Goal: Task Accomplishment & Management: Complete application form

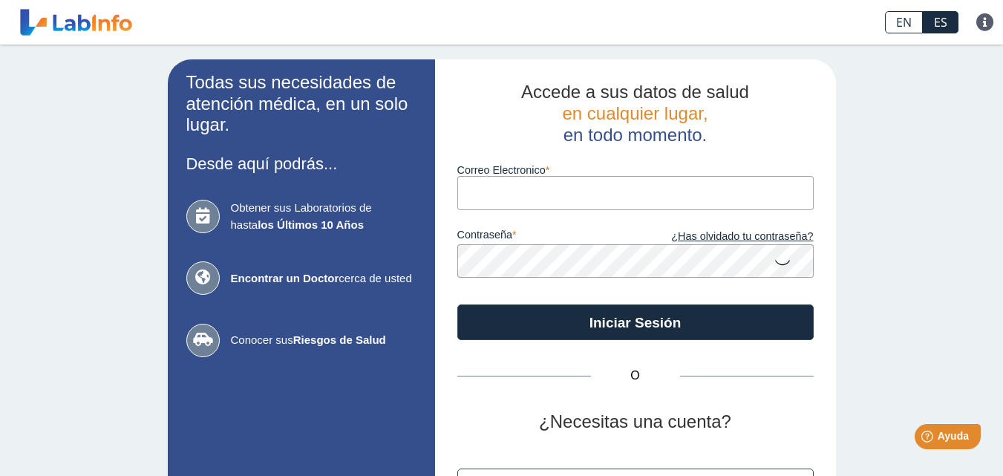
type input "[EMAIL_ADDRESS][DOMAIN_NAME]"
click at [775, 261] on icon at bounding box center [782, 261] width 18 height 29
click at [775, 261] on icon at bounding box center [782, 260] width 18 height 27
click at [775, 261] on icon at bounding box center [782, 261] width 18 height 29
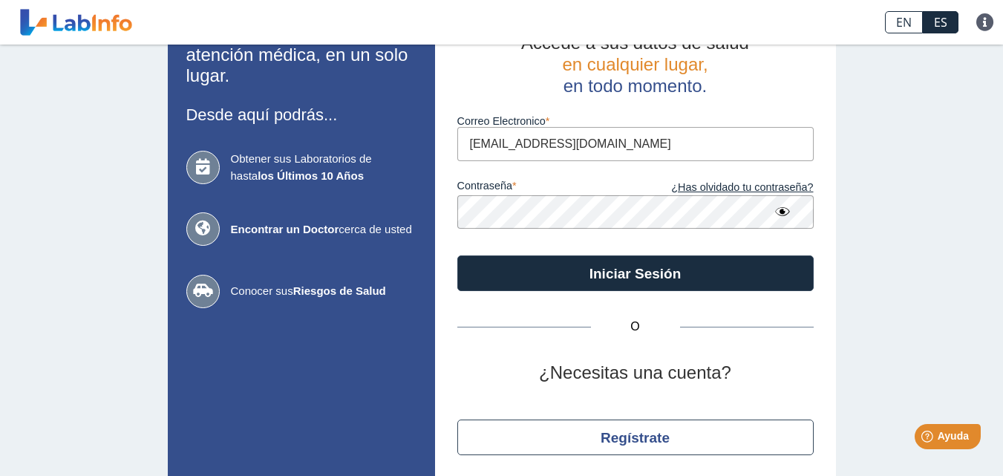
scroll to position [101, 0]
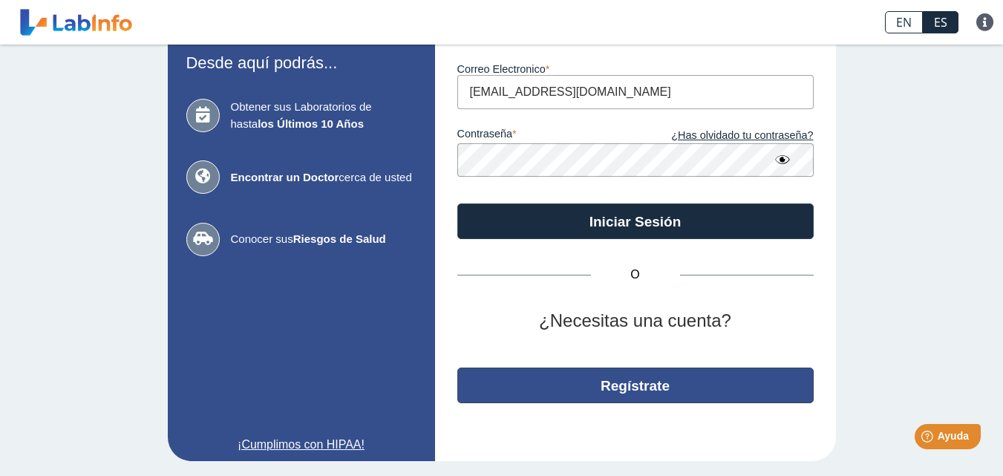
click at [666, 379] on button "Regístrate" at bounding box center [635, 385] width 356 height 36
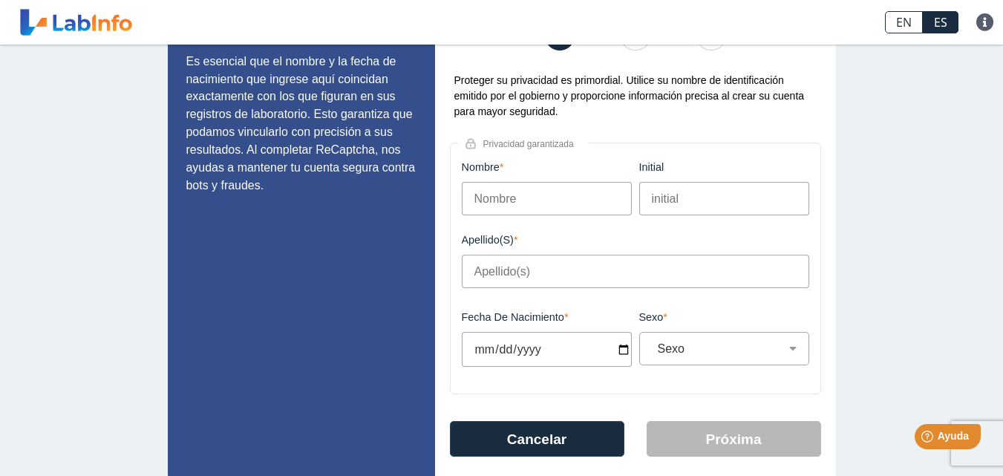
click at [509, 192] on input "Nombre" at bounding box center [547, 198] width 170 height 33
type input "[PERSON_NAME]"
type input "D"
type input "[PERSON_NAME]"
click at [562, 357] on input "Fecha de Nacimiento" at bounding box center [547, 349] width 170 height 35
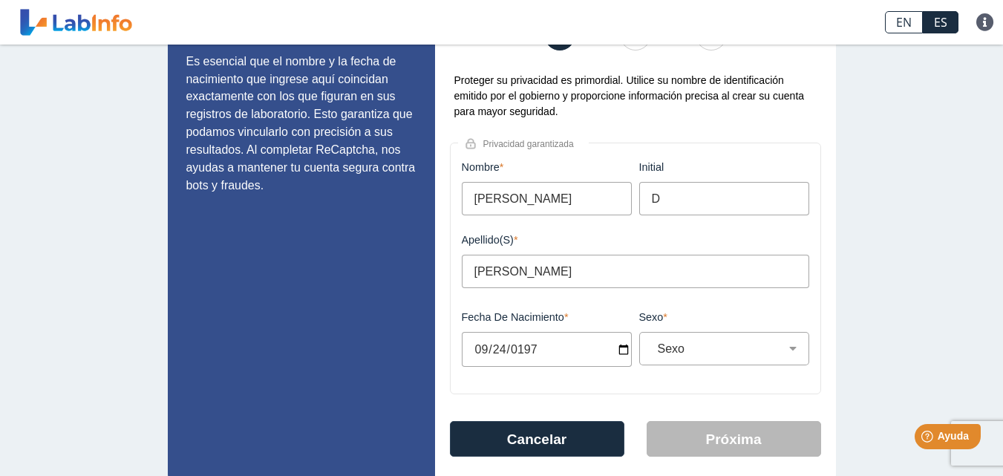
type input "[DATE]"
select select "M"
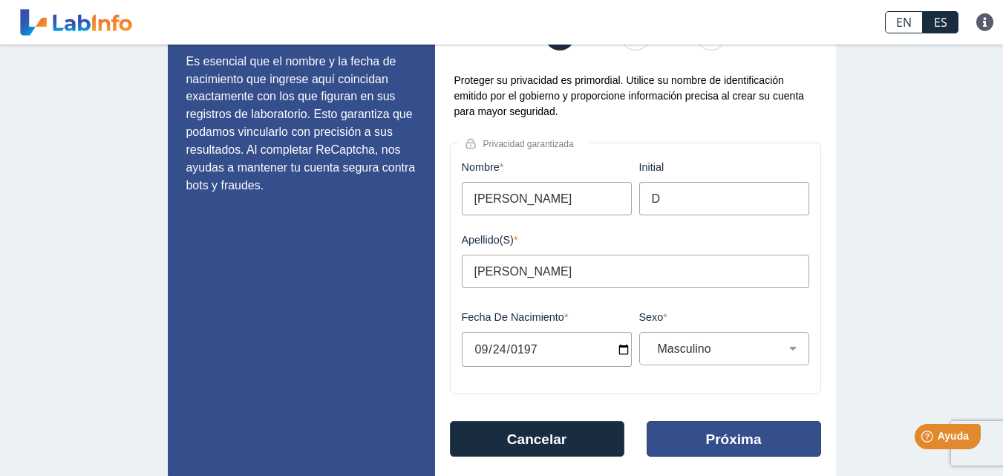
click at [741, 449] on button "Próxima" at bounding box center [734, 439] width 174 height 36
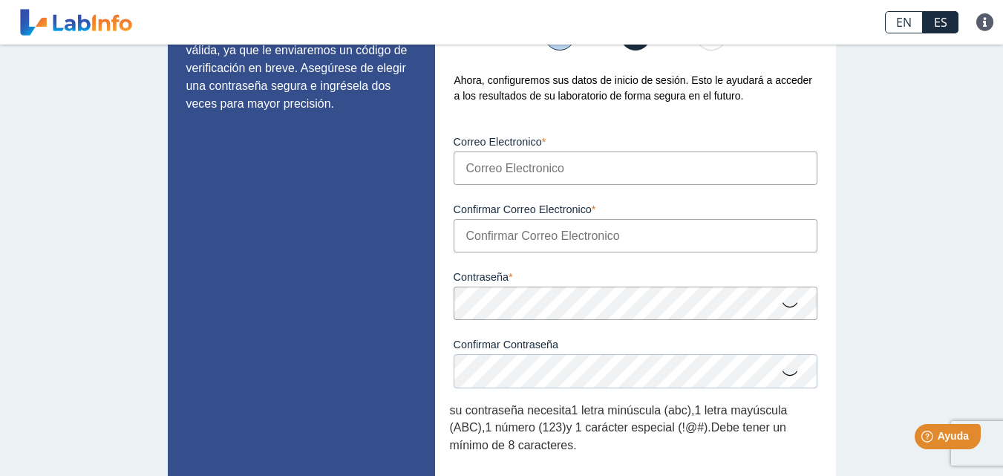
scroll to position [72, 0]
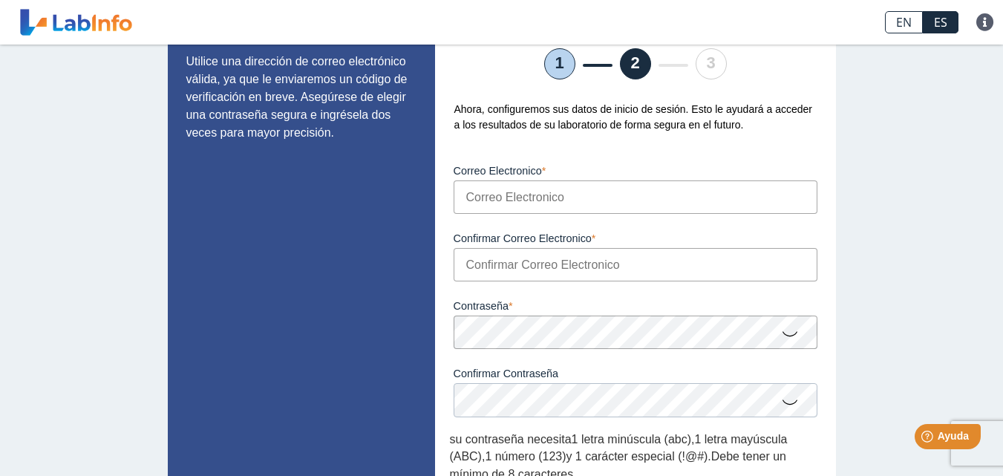
click at [545, 192] on input "Correo Electronico" at bounding box center [636, 196] width 364 height 33
type input "[EMAIL_ADDRESS][DOMAIN_NAME]"
click at [581, 269] on input "Confirmar Correo Electronico" at bounding box center [636, 264] width 364 height 33
click at [566, 272] on input "Confirmar Correo Electronico" at bounding box center [636, 264] width 364 height 33
type input "[EMAIL_ADDRESS][DOMAIN_NAME]"
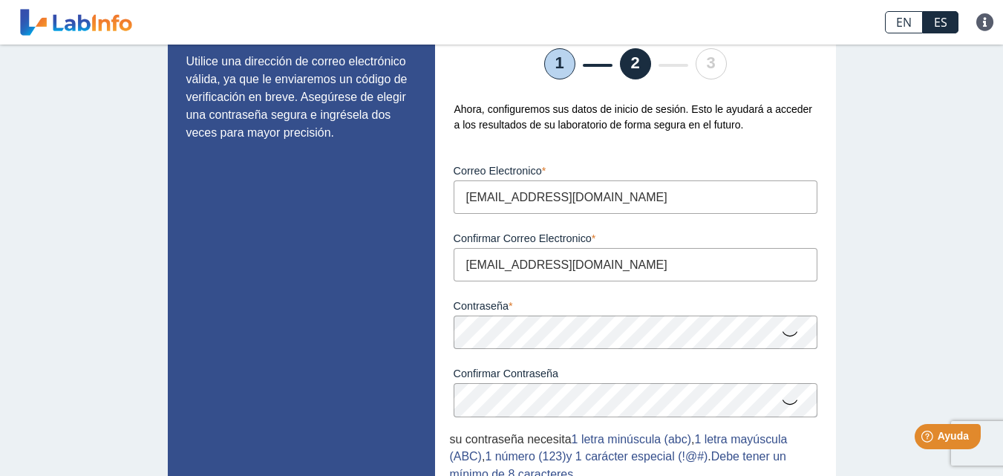
click at [788, 335] on icon at bounding box center [790, 332] width 18 height 29
click at [784, 407] on icon at bounding box center [790, 401] width 18 height 29
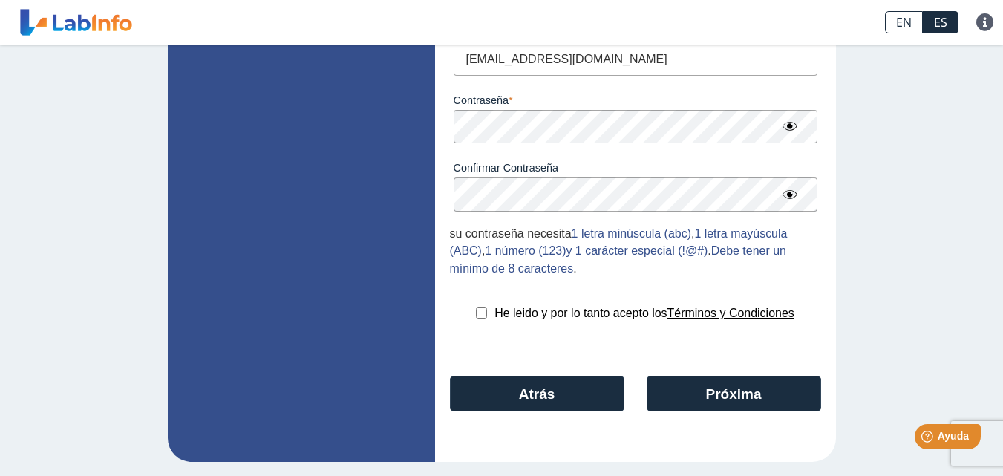
scroll to position [278, 0]
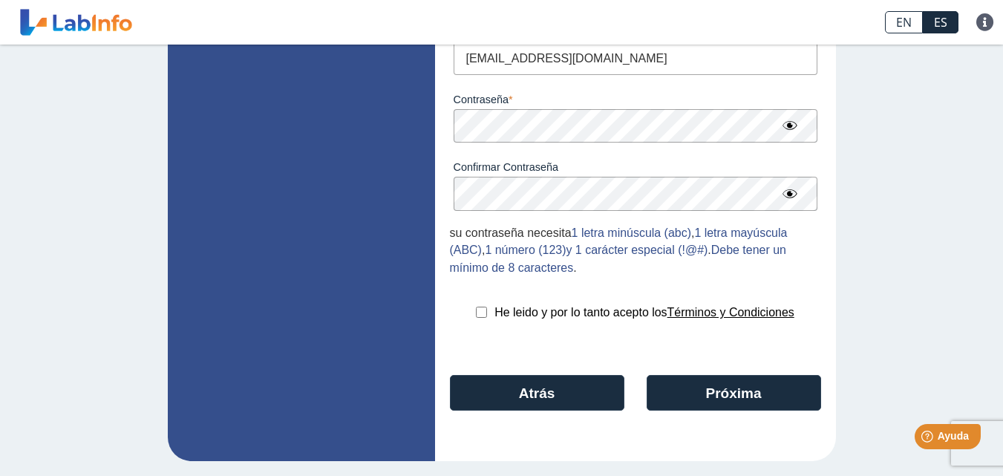
click at [476, 310] on input "checkbox" at bounding box center [481, 312] width 11 height 11
checkbox input "true"
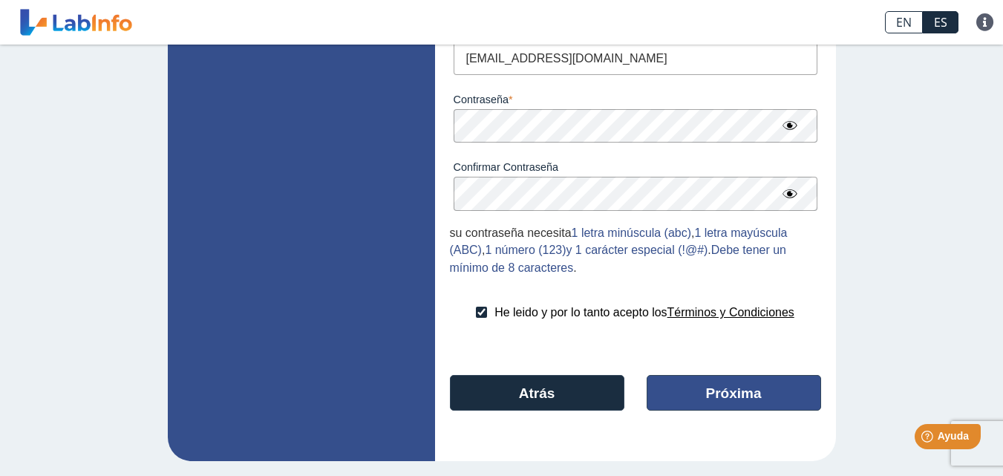
click at [702, 390] on button "Próxima" at bounding box center [734, 393] width 174 height 36
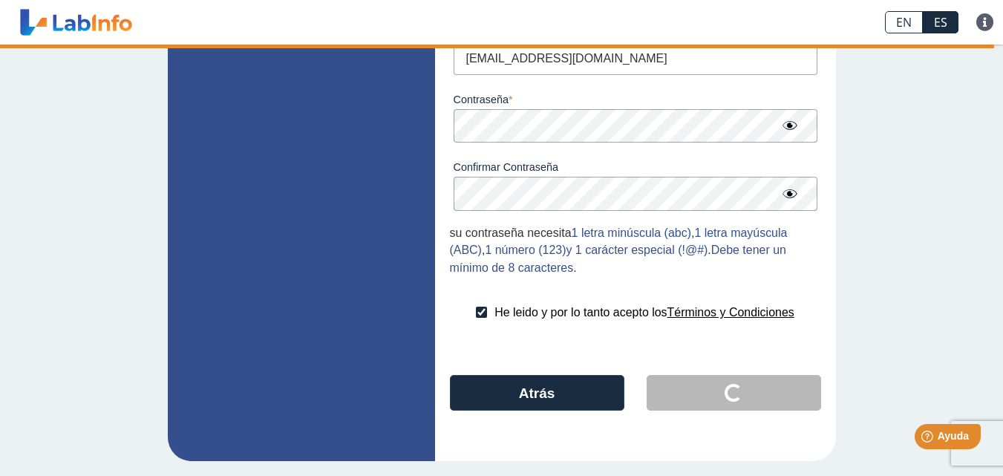
scroll to position [0, 0]
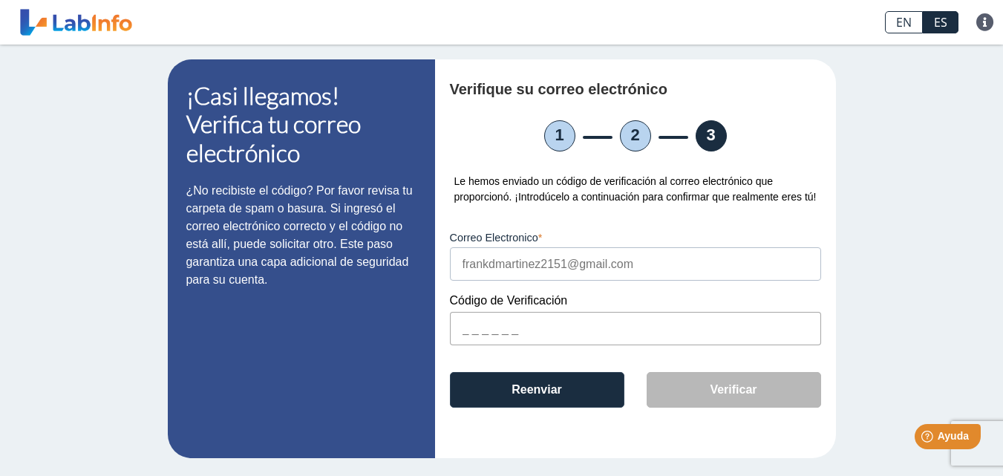
click at [459, 329] on input "text" at bounding box center [635, 328] width 371 height 33
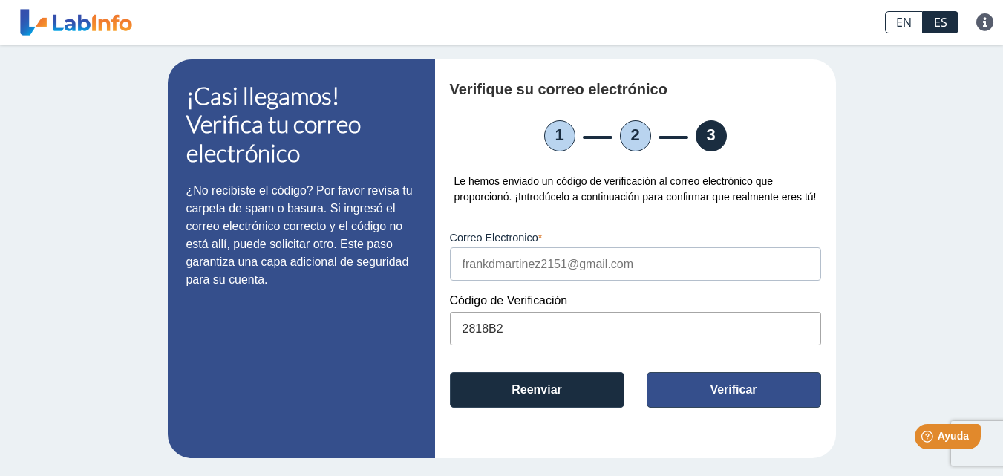
type input "2818B2"
click at [702, 381] on button "Verificar" at bounding box center [734, 390] width 174 height 36
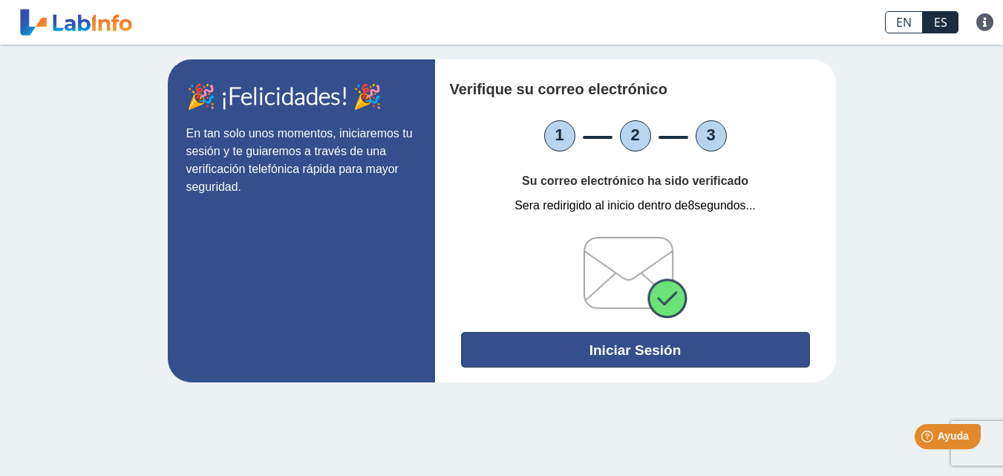
click at [679, 350] on button "Iniciar Sesión" at bounding box center [635, 350] width 349 height 36
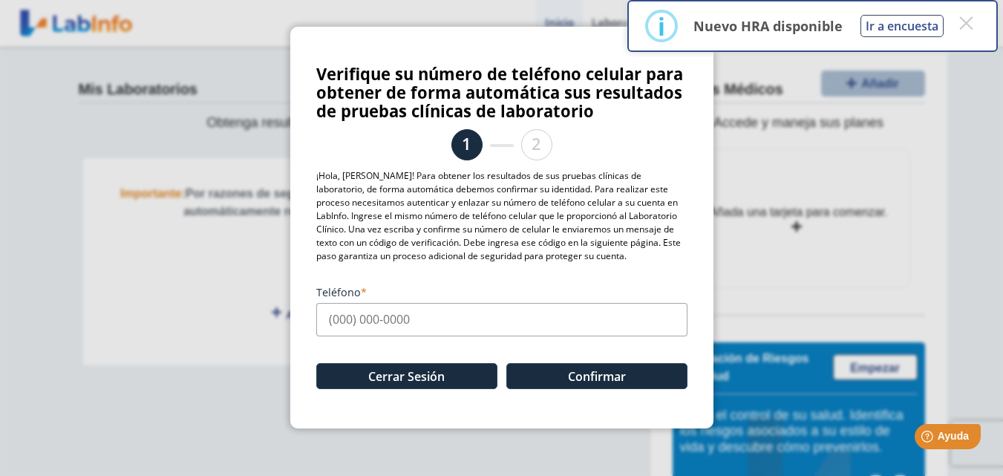
click at [564, 314] on input "Teléfono" at bounding box center [501, 319] width 371 height 33
type input "[PHONE_NUMBER]"
click at [594, 376] on button "Confirmar" at bounding box center [596, 376] width 181 height 26
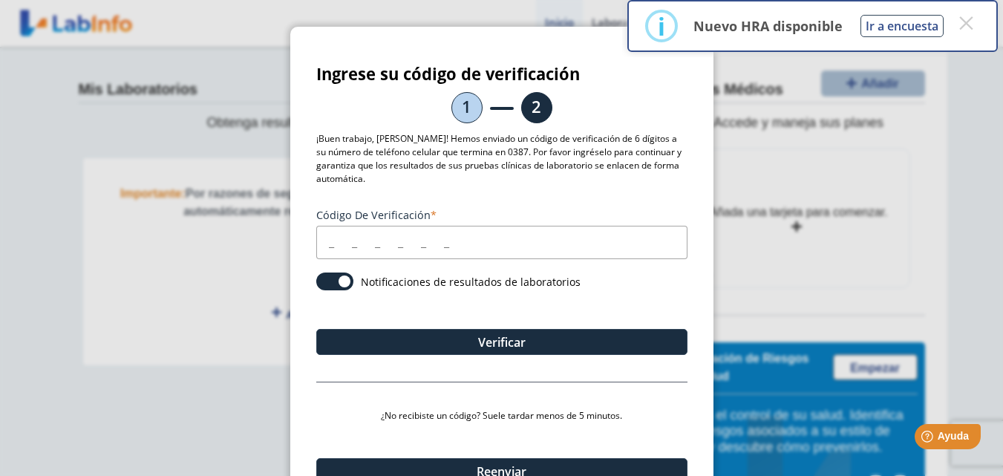
click at [320, 246] on input "Código de verificación" at bounding box center [501, 242] width 371 height 33
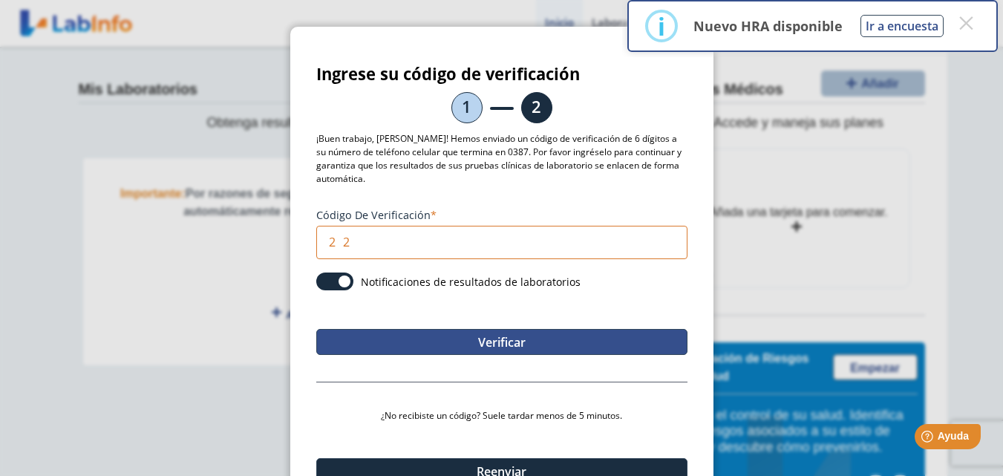
type input "2"
type input "807036"
click at [433, 344] on button "Verificar" at bounding box center [501, 342] width 371 height 26
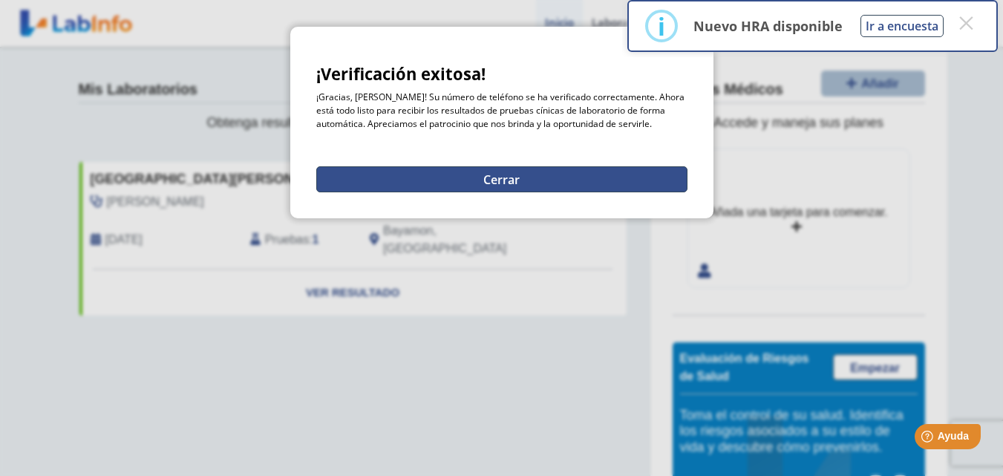
click at [522, 179] on button "Cerrar" at bounding box center [501, 179] width 371 height 26
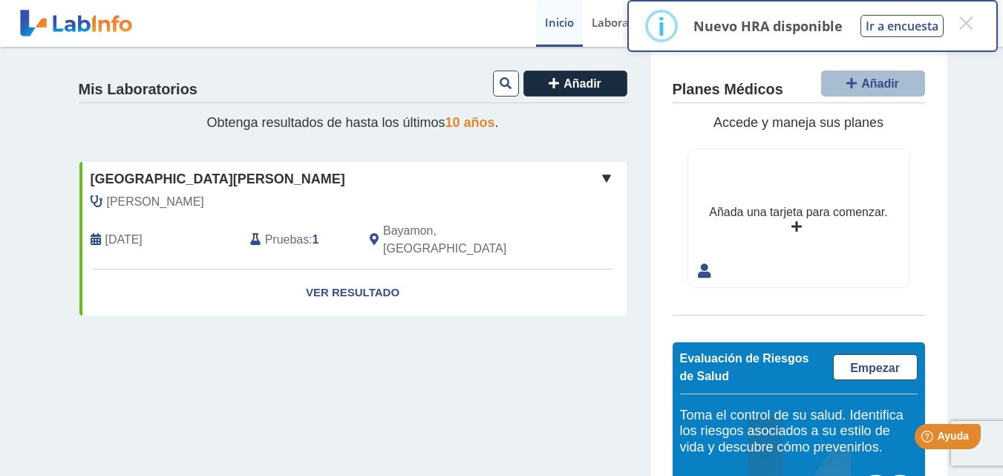
click at [284, 231] on span "Pruebas" at bounding box center [287, 240] width 44 height 18
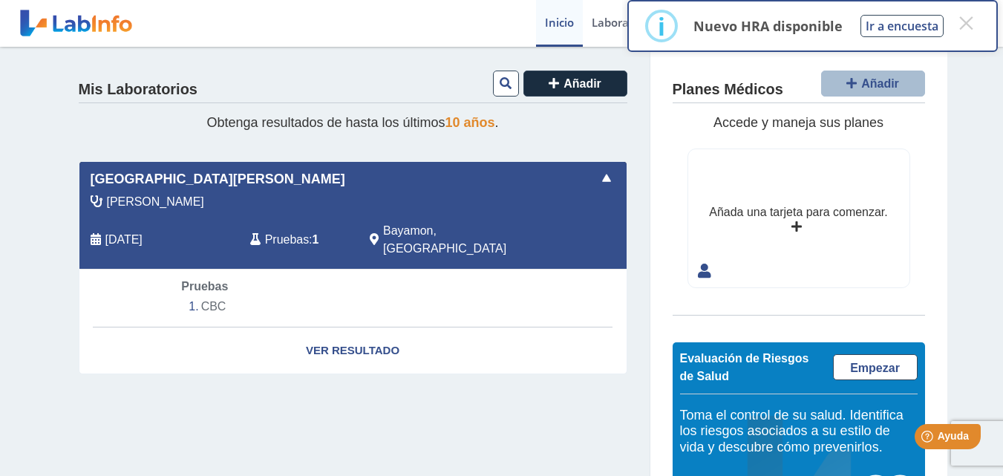
click at [205, 295] on li "CBC" at bounding box center [352, 306] width 342 height 22
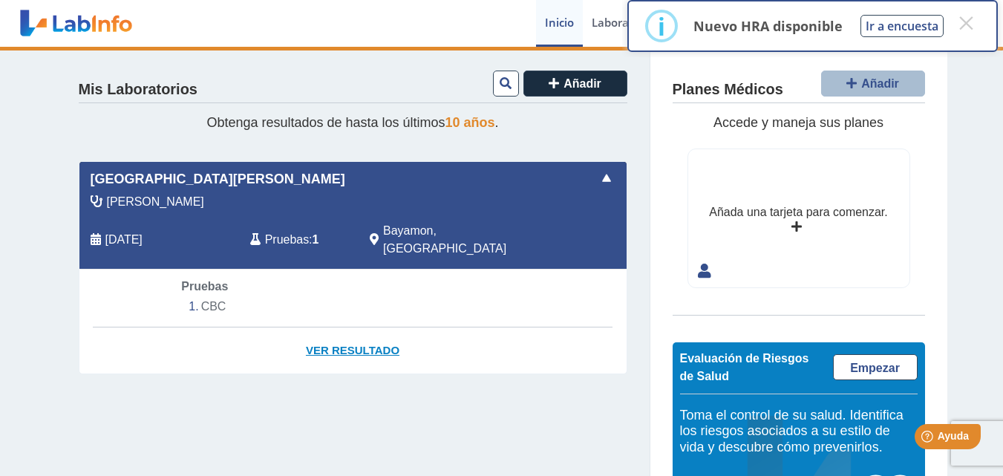
click at [322, 327] on link "Ver Resultado" at bounding box center [352, 350] width 547 height 47
select select "***"
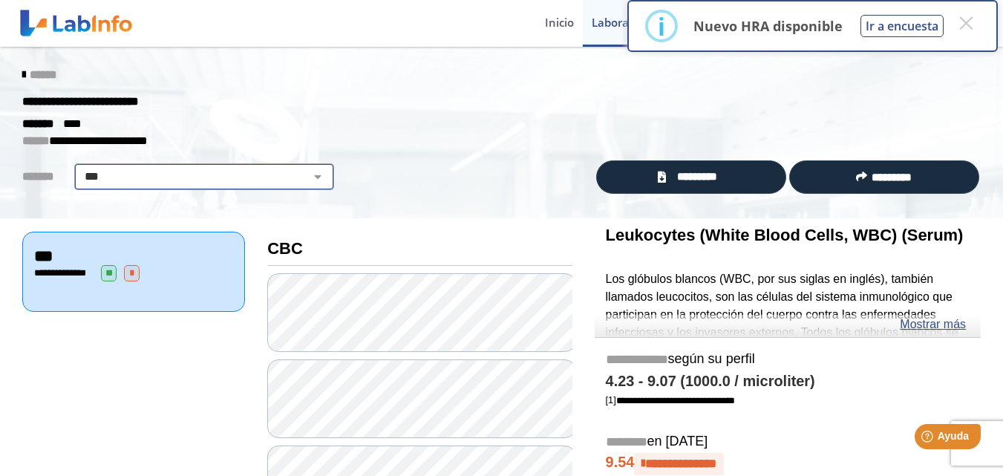
click at [303, 174] on select "**********" at bounding box center [204, 177] width 251 height 18
select select
click at [79, 168] on select "**********" at bounding box center [204, 177] width 251 height 18
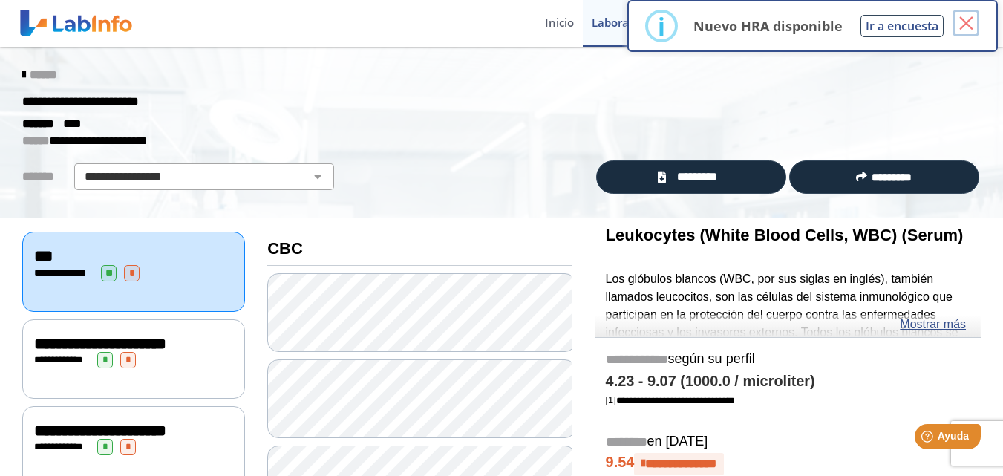
click at [963, 29] on button "×" at bounding box center [965, 23] width 27 height 27
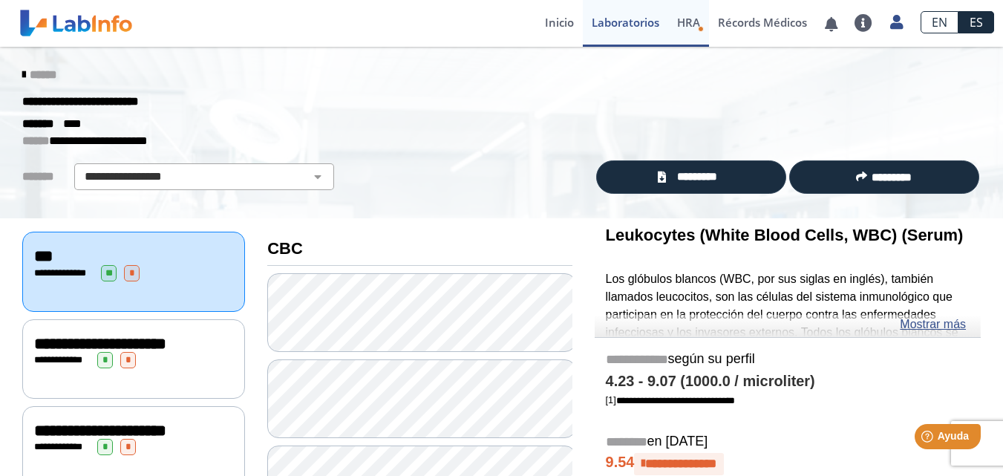
click at [695, 24] on span "HRA" at bounding box center [688, 22] width 23 height 15
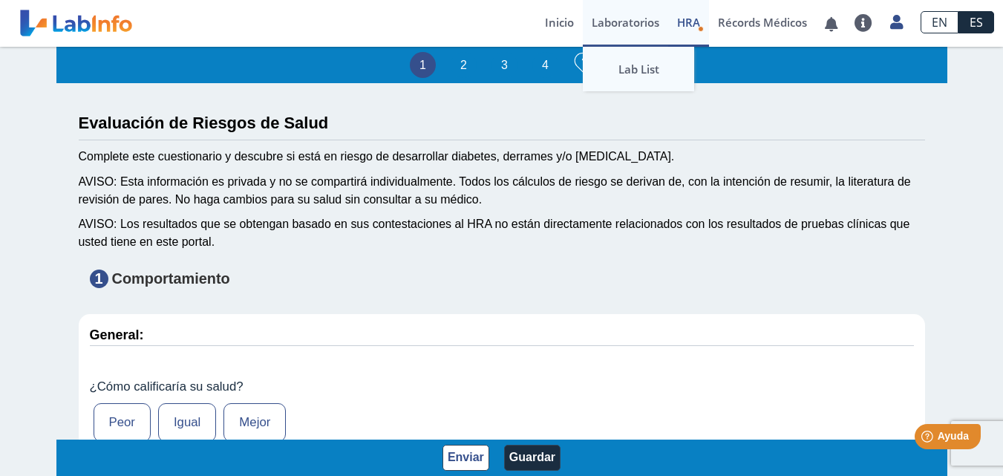
click at [619, 71] on link "Lab List" at bounding box center [638, 69] width 111 height 45
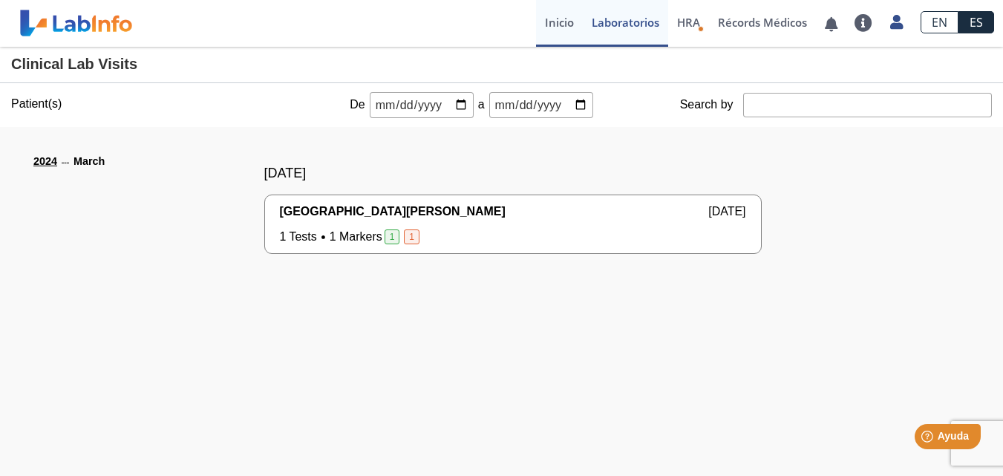
click at [550, 20] on link "Inicio" at bounding box center [559, 23] width 47 height 47
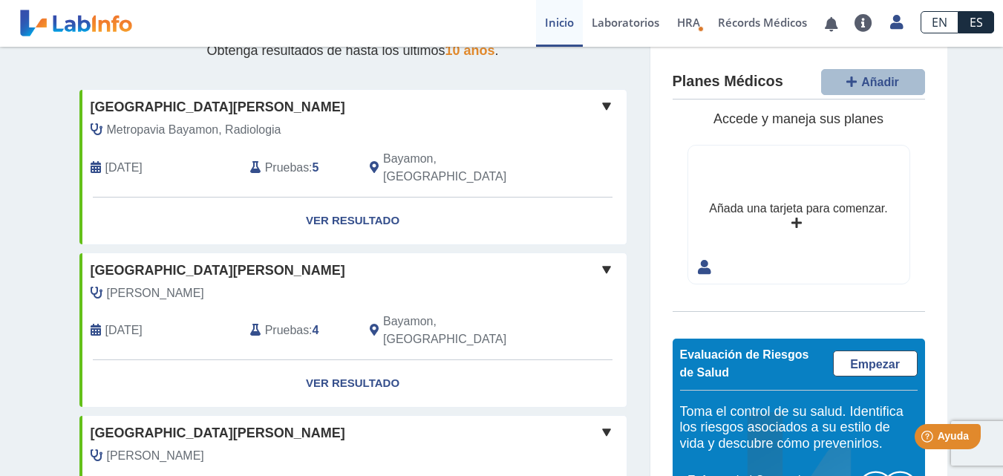
scroll to position [48, 0]
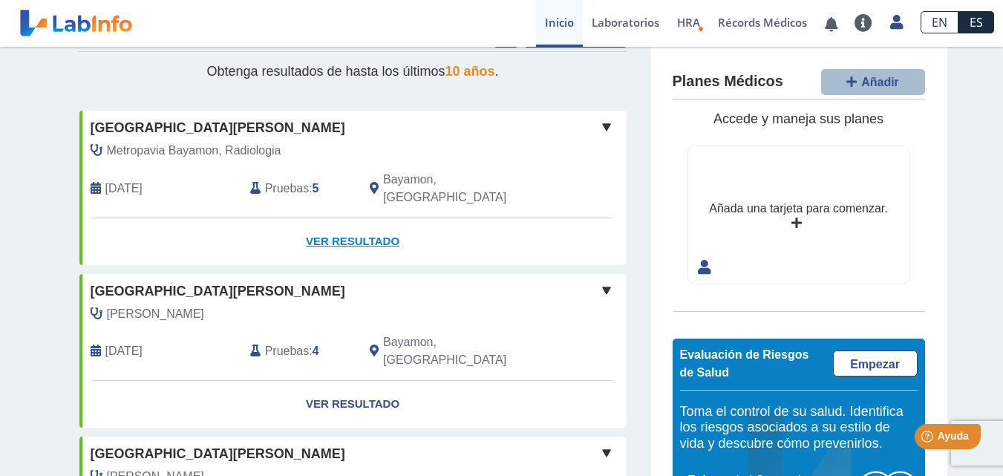
click at [316, 218] on link "Ver Resultado" at bounding box center [352, 241] width 547 height 47
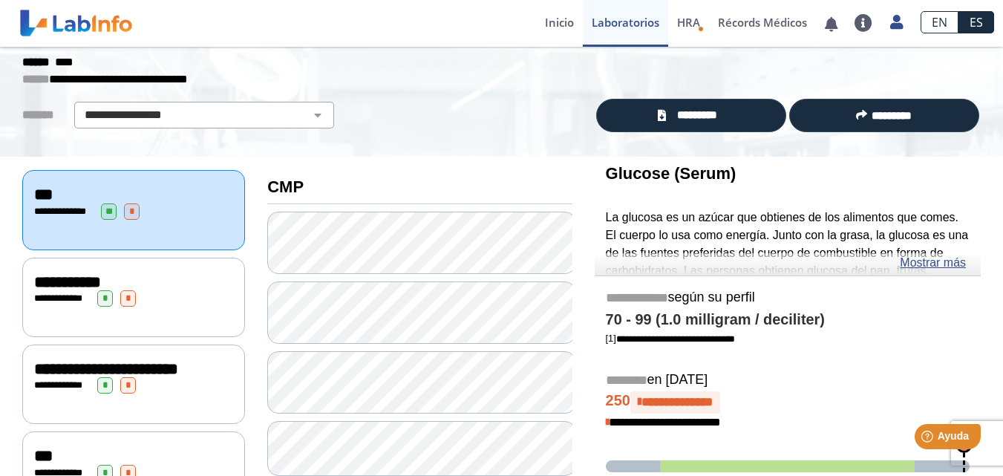
scroll to position [45, 0]
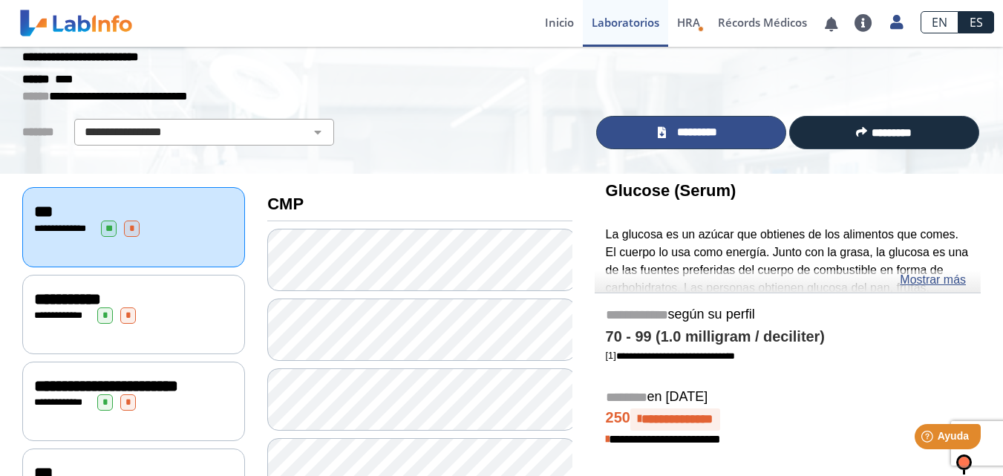
click at [670, 137] on span "*********" at bounding box center [697, 132] width 54 height 17
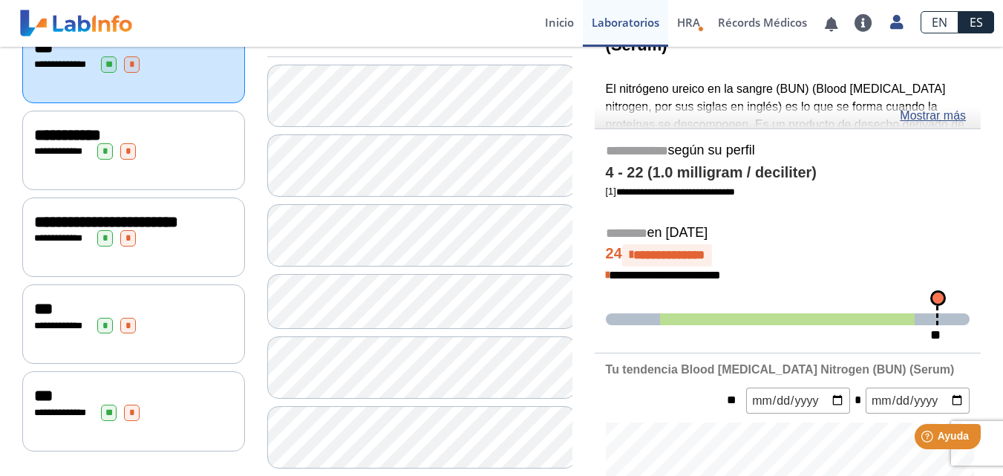
scroll to position [141, 0]
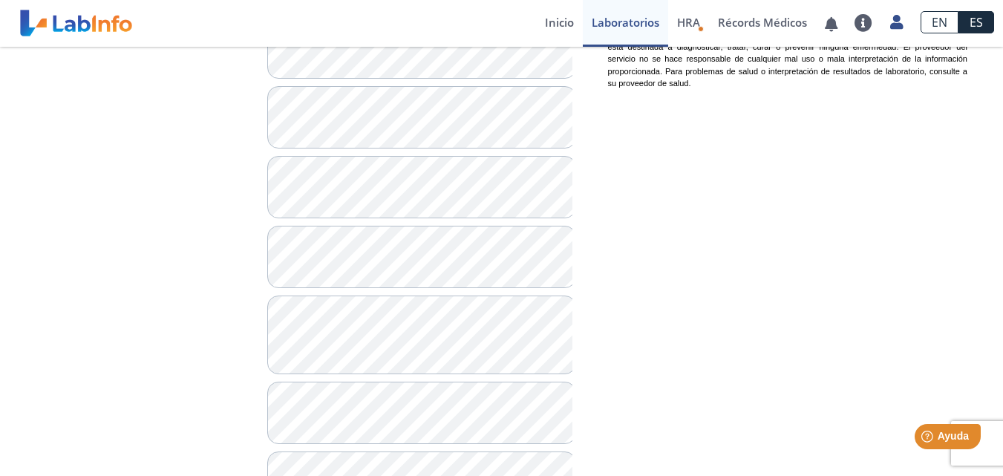
scroll to position [1163, 0]
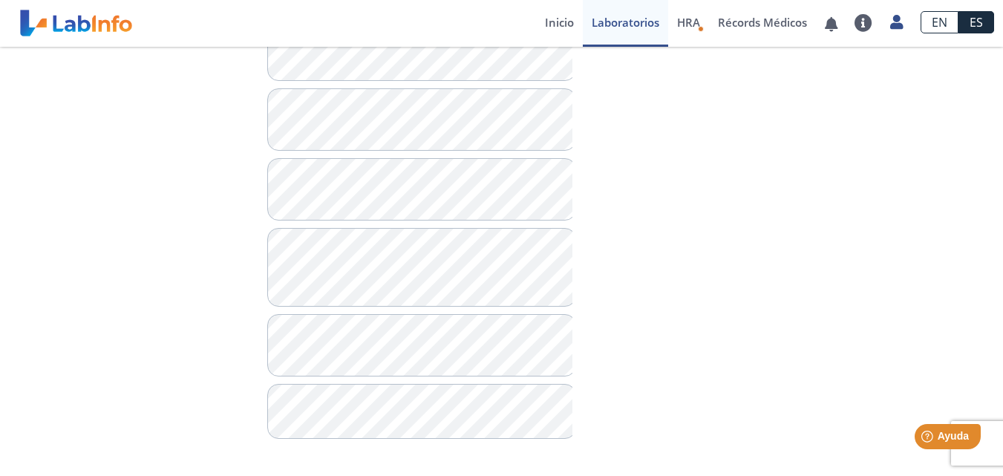
drag, startPoint x: 998, startPoint y: 164, endPoint x: 113, endPoint y: 27, distance: 895.4
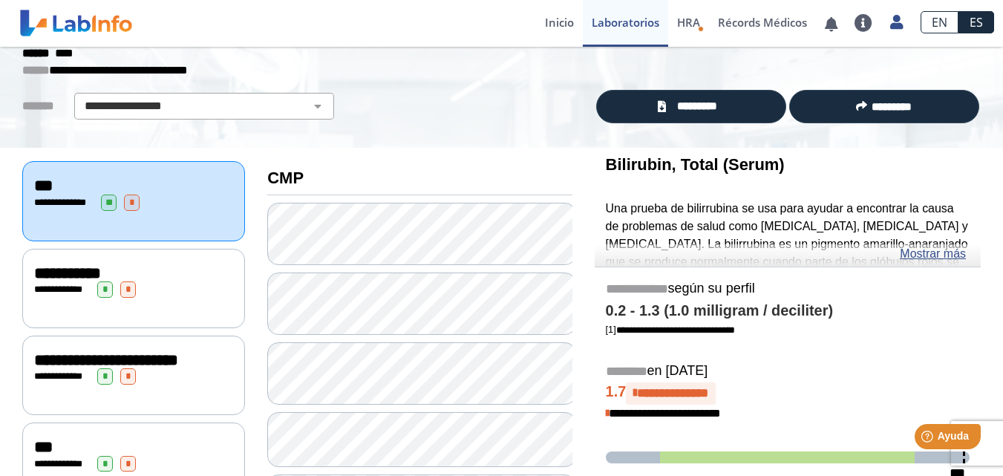
scroll to position [76, 0]
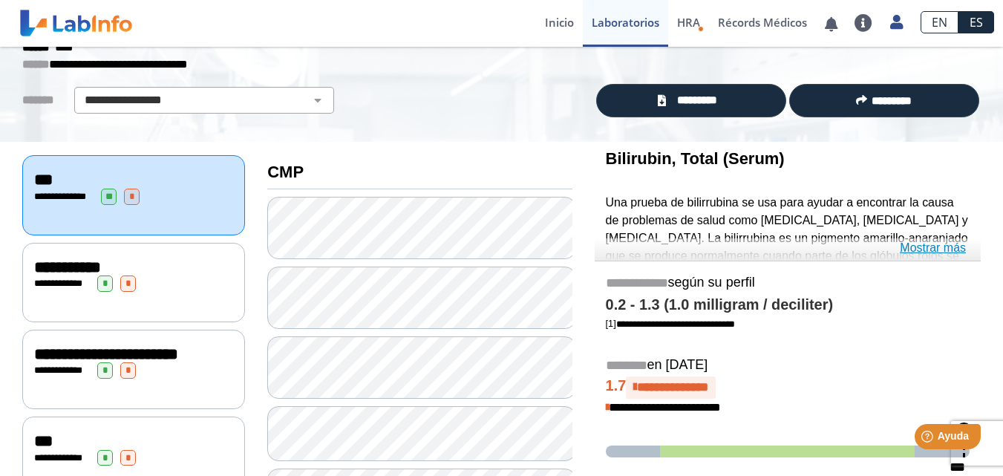
click at [909, 251] on link "Mostrar más" at bounding box center [933, 248] width 66 height 18
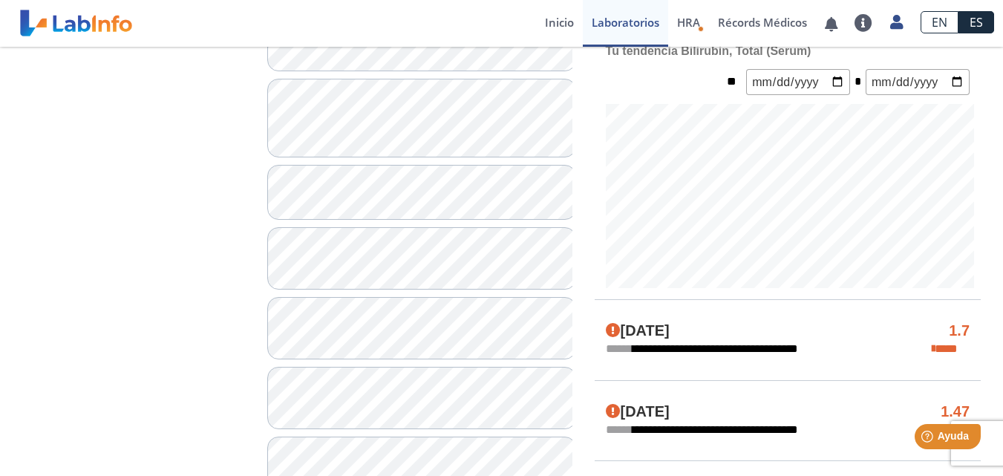
scroll to position [664, 0]
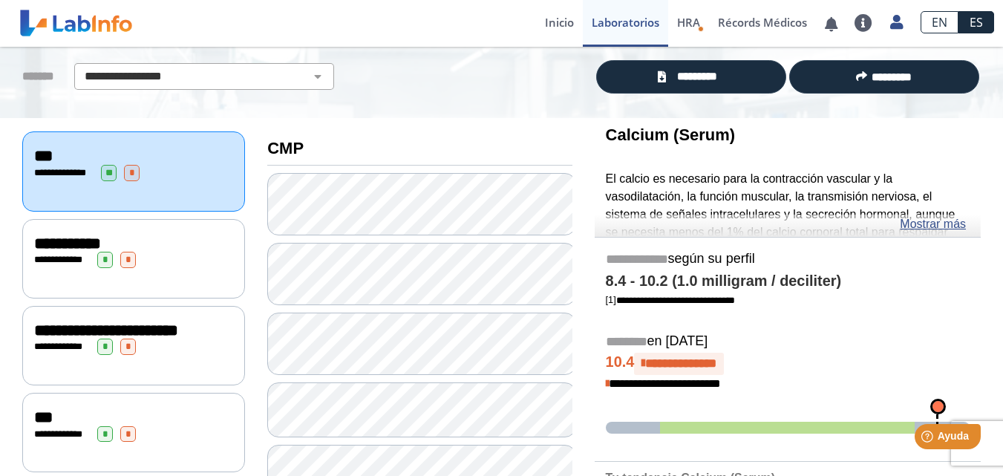
scroll to position [102, 0]
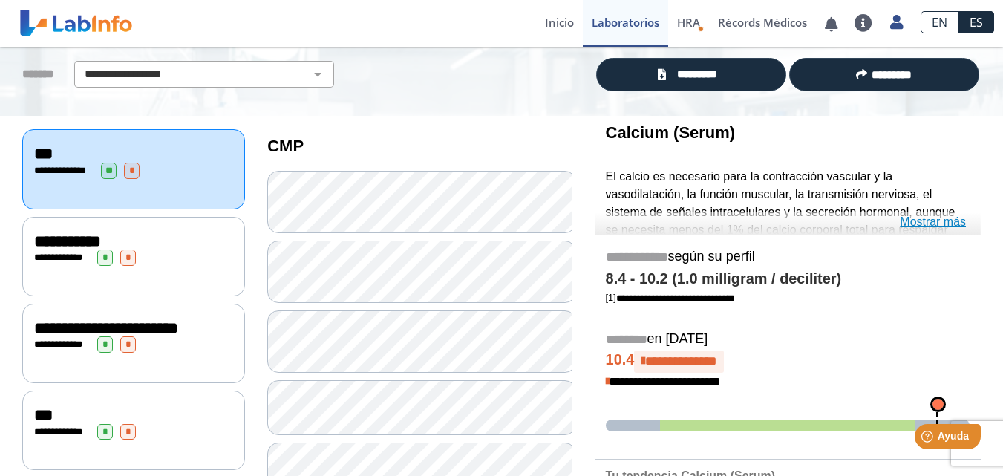
click at [913, 226] on link "Mostrar más" at bounding box center [933, 222] width 66 height 18
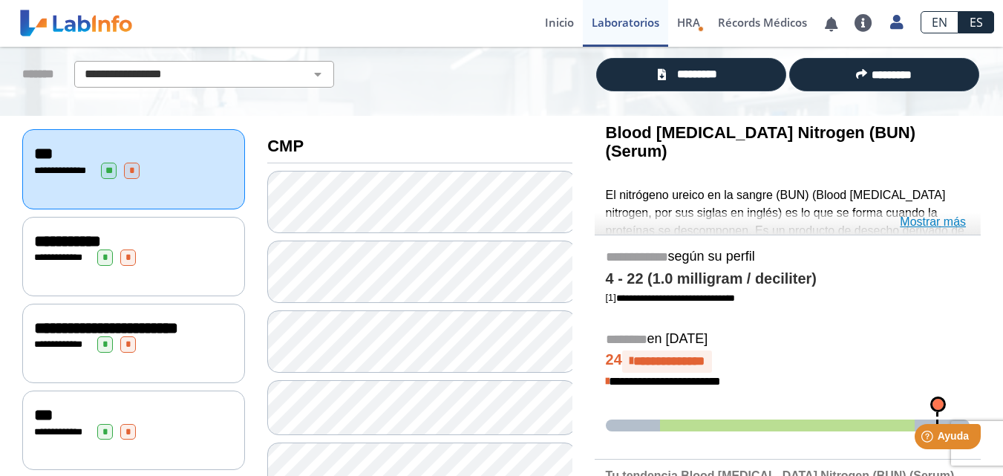
click at [912, 219] on link "Mostrar más" at bounding box center [933, 222] width 66 height 18
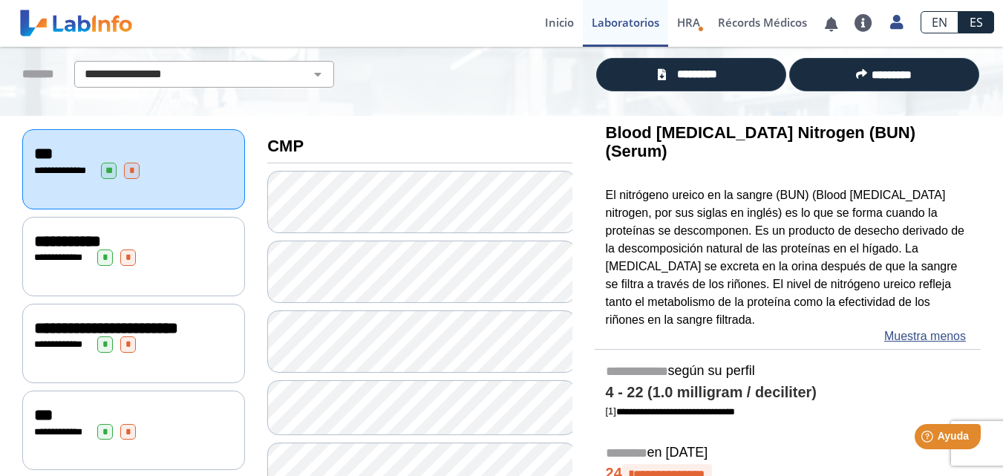
click at [112, 326] on span "**********" at bounding box center [106, 328] width 144 height 16
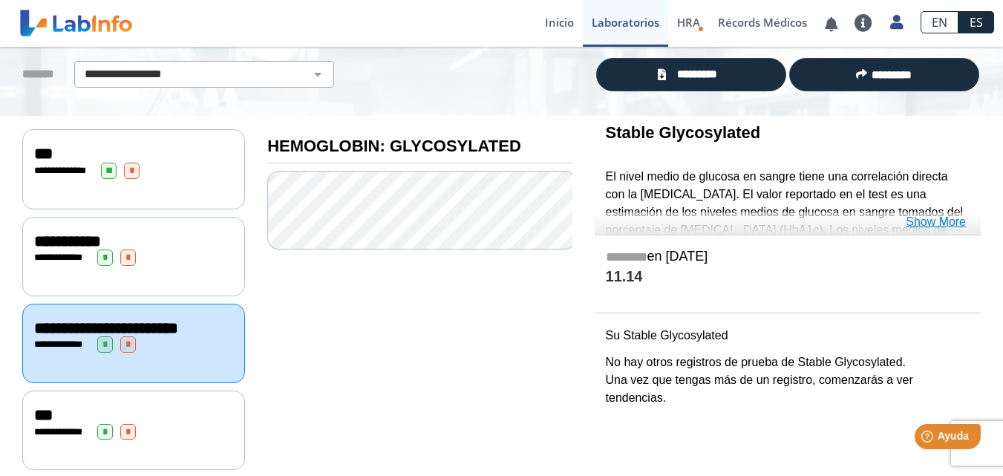
click at [949, 220] on link "Show More" at bounding box center [936, 222] width 60 height 18
